Goal: Task Accomplishment & Management: Manage account settings

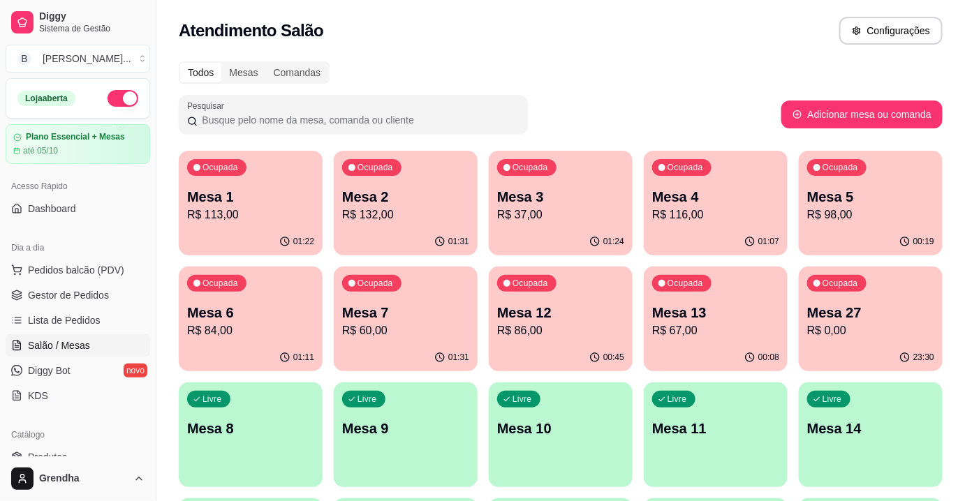
drag, startPoint x: 498, startPoint y: 38, endPoint x: 512, endPoint y: 43, distance: 14.1
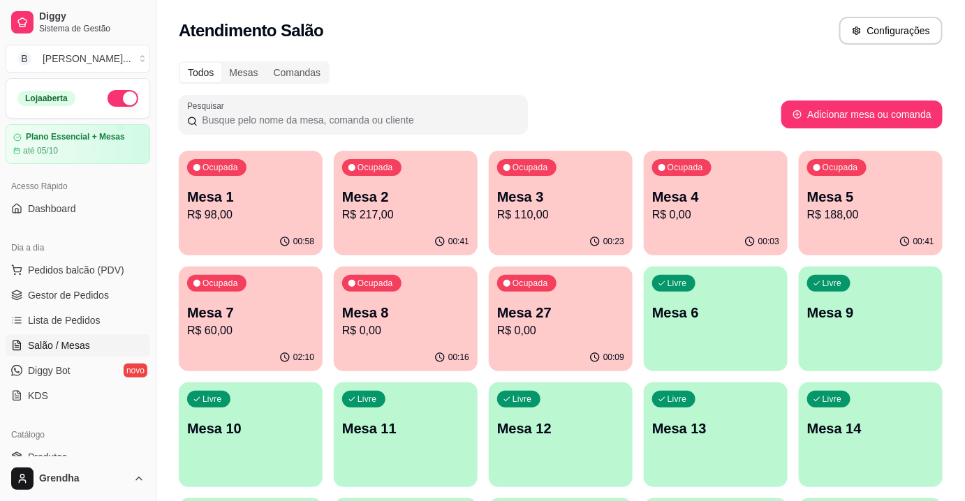
click at [532, 97] on div "Pesquisar" at bounding box center [480, 114] width 602 height 39
click at [458, 13] on div "Atendimento Salão Configurações" at bounding box center [560, 26] width 808 height 53
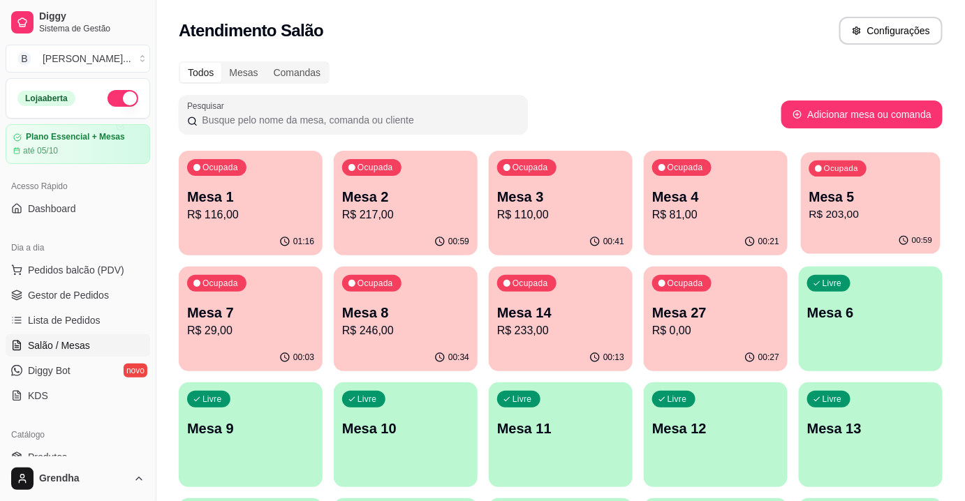
click at [836, 228] on div "00:59" at bounding box center [871, 241] width 140 height 27
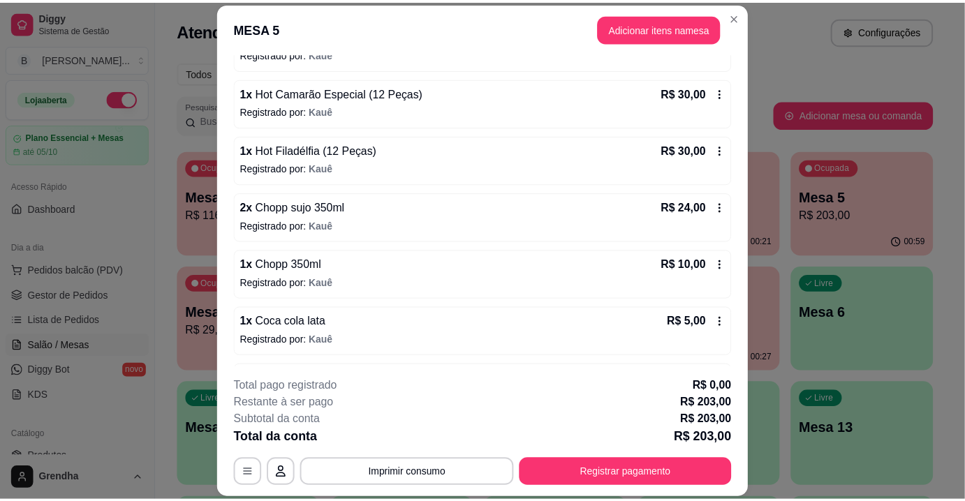
scroll to position [294, 0]
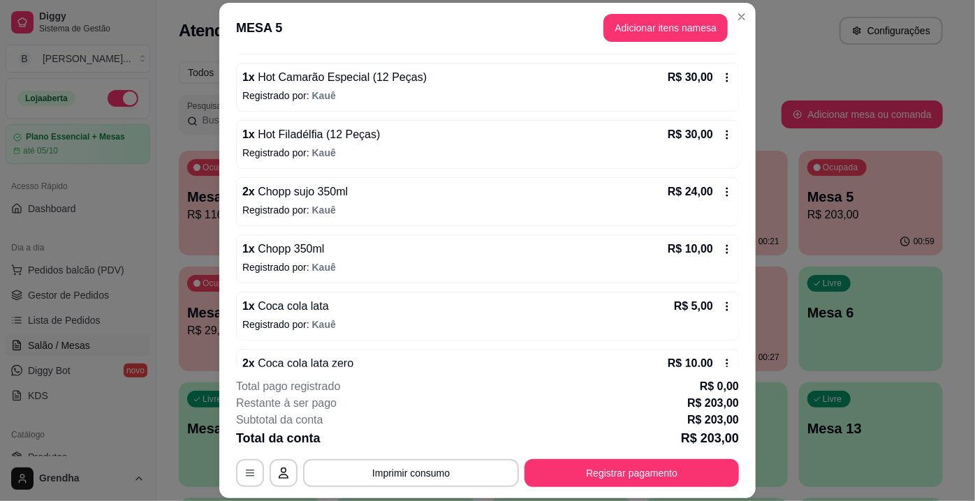
click at [721, 191] on icon at bounding box center [726, 191] width 11 height 11
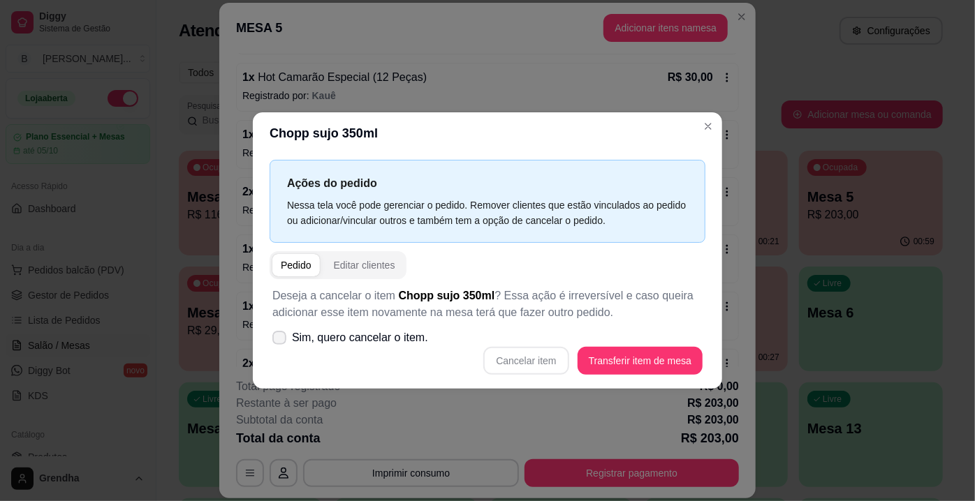
click at [285, 346] on label "Sim, quero cancelar o item." at bounding box center [350, 338] width 167 height 28
click at [281, 346] on input "Sim, quero cancelar o item." at bounding box center [276, 345] width 9 height 9
checkbox input "true"
click at [501, 360] on button "Cancelar item" at bounding box center [525, 361] width 85 height 28
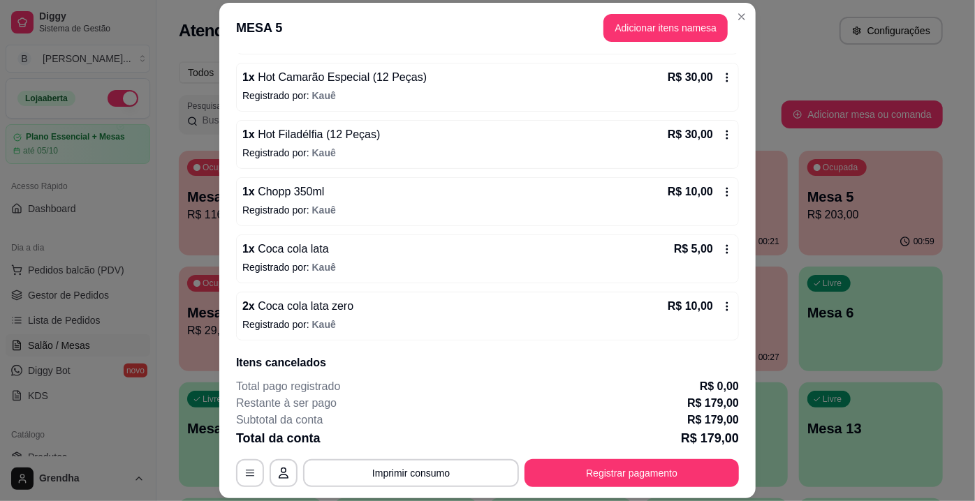
click at [721, 186] on icon at bounding box center [726, 191] width 11 height 11
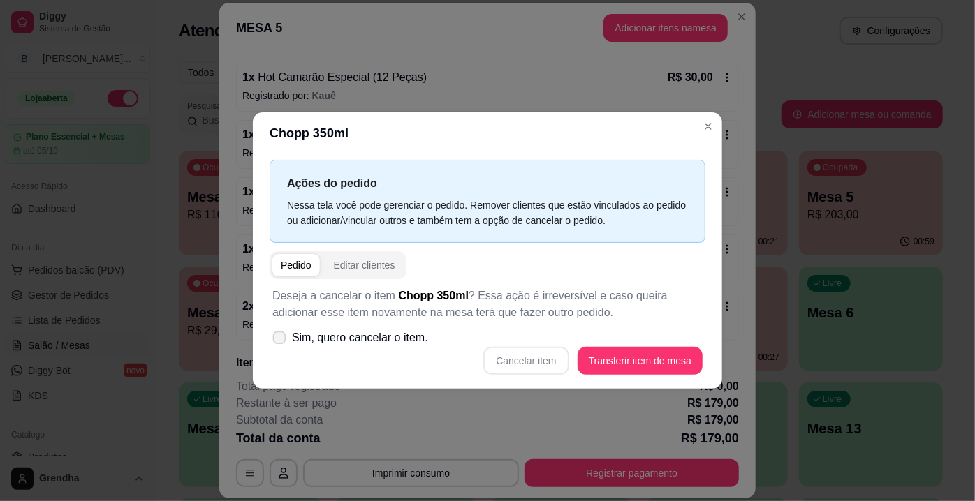
click at [293, 339] on span "Sim, quero cancelar o item." at bounding box center [360, 338] width 136 height 17
click at [281, 341] on input "Sim, quero cancelar o item." at bounding box center [276, 345] width 9 height 9
checkbox input "true"
click at [539, 363] on button "Cancelar item" at bounding box center [525, 361] width 83 height 27
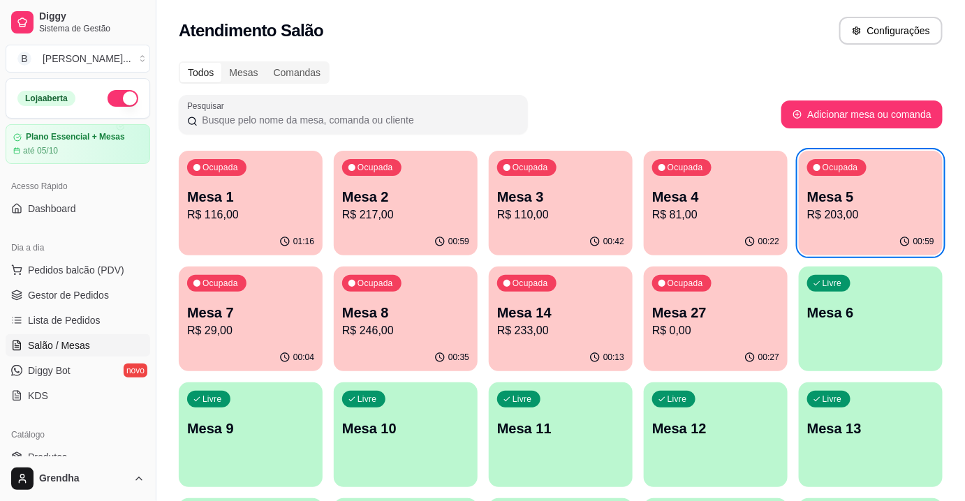
click at [827, 151] on div "Ocupada Mesa 1 R$ 116,00 01:16 Ocupada Mesa 2 R$ 217,00 00:59 Ocupada Mesa 3 R$…" at bounding box center [561, 493] width 764 height 684
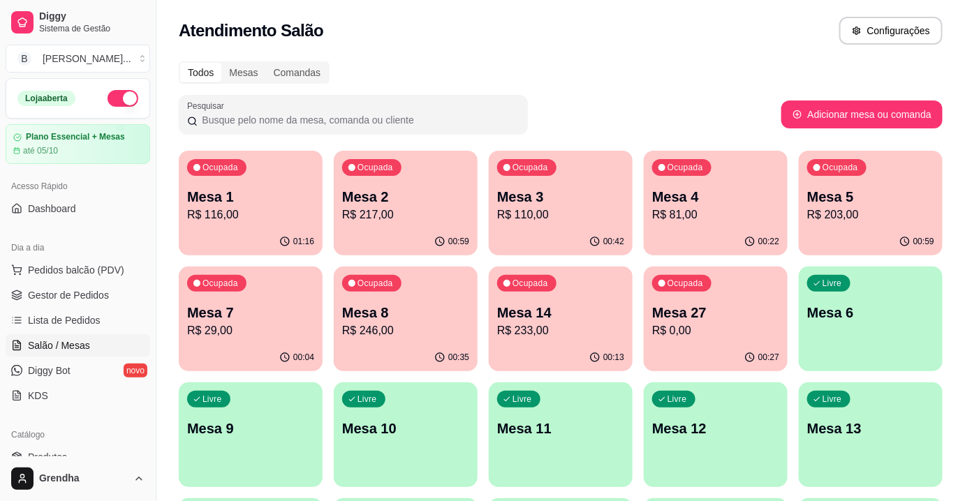
click at [827, 151] on div "Ocupada Mesa 1 R$ 116,00 01:16 Ocupada Mesa 2 R$ 217,00 00:59 Ocupada Mesa 3 R$…" at bounding box center [561, 493] width 764 height 684
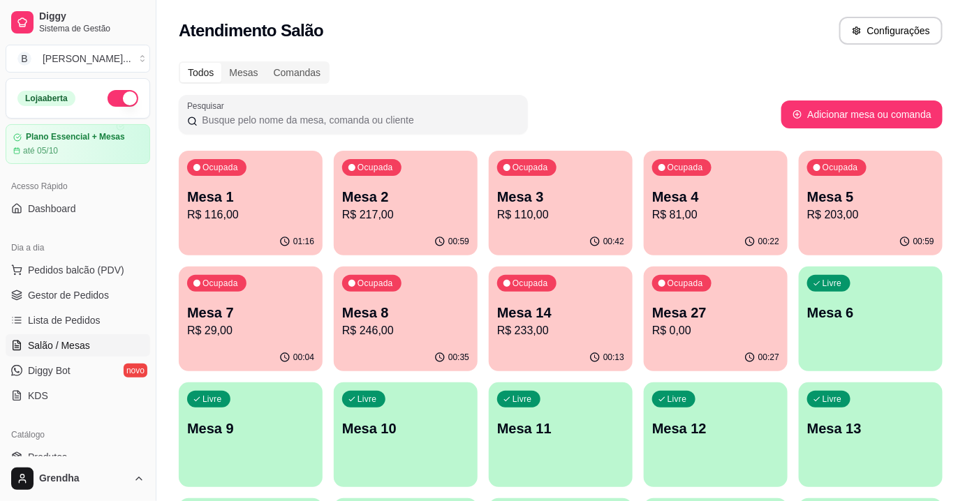
click at [827, 151] on div "Ocupada Mesa 1 R$ 116,00 01:16 Ocupada Mesa 2 R$ 217,00 00:59 Ocupada Mesa 3 R$…" at bounding box center [561, 493] width 764 height 684
